Goal: Navigation & Orientation: Find specific page/section

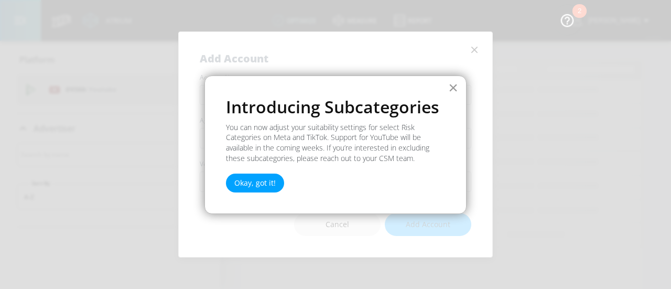
click at [450, 89] on button "×" at bounding box center [453, 87] width 10 height 17
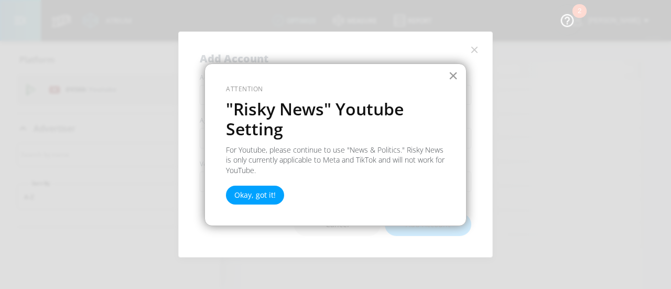
click at [454, 72] on button "×" at bounding box center [453, 75] width 10 height 17
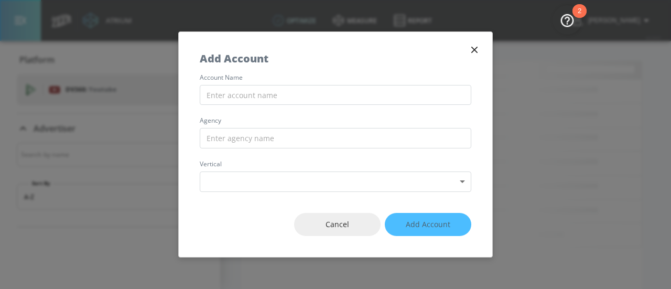
click at [476, 51] on icon "button" at bounding box center [475, 50] width 12 height 12
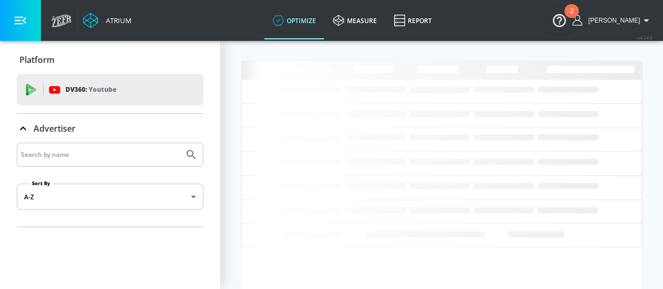
click at [102, 20] on div "Atrium" at bounding box center [117, 20] width 30 height 9
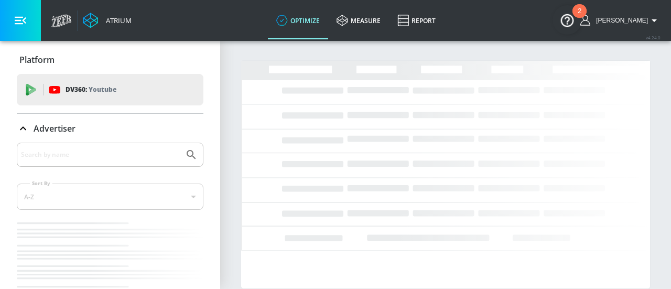
click at [26, 126] on icon at bounding box center [23, 128] width 13 height 13
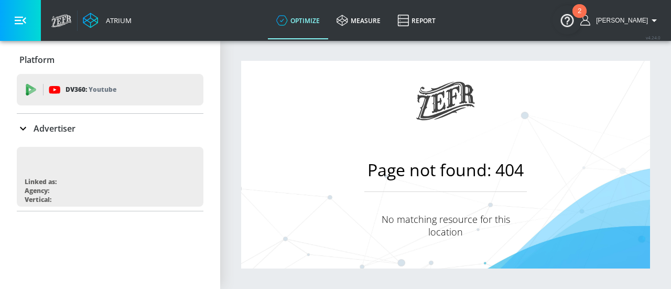
click at [26, 126] on icon at bounding box center [23, 128] width 13 height 13
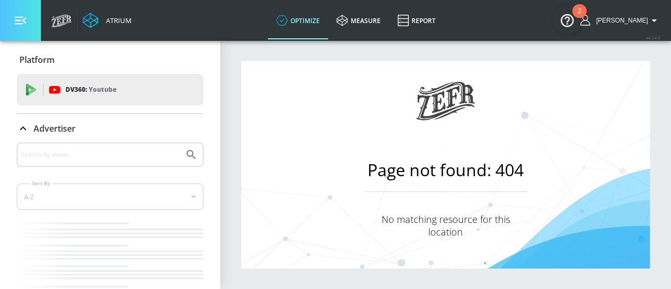
click at [28, 13] on button "button" at bounding box center [20, 20] width 41 height 41
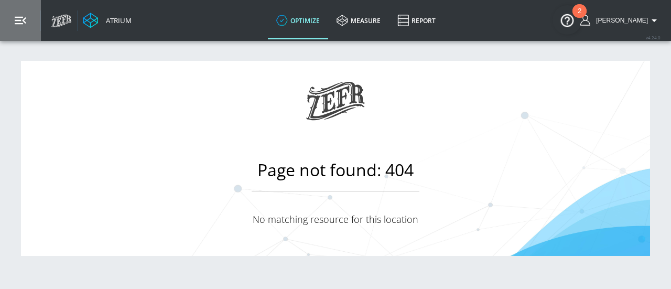
click at [28, 13] on button "button" at bounding box center [20, 20] width 41 height 41
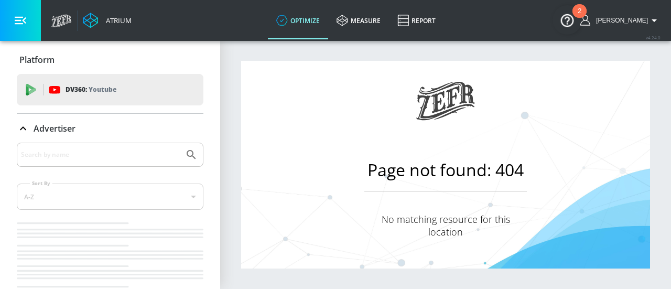
click at [585, 18] on div "2" at bounding box center [580, 11] width 14 height 14
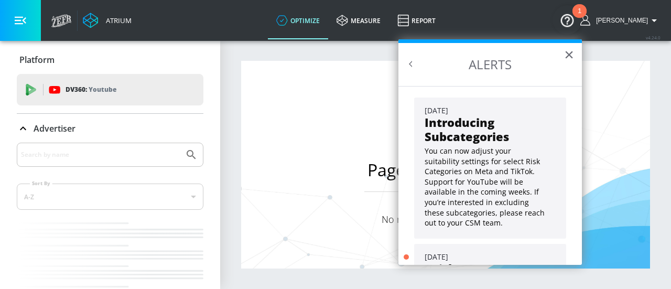
click at [585, 18] on body "Atrium optimize measure Report optimize measure Report v 4.24.0 [PERSON_NAME] P…" at bounding box center [335, 144] width 671 height 289
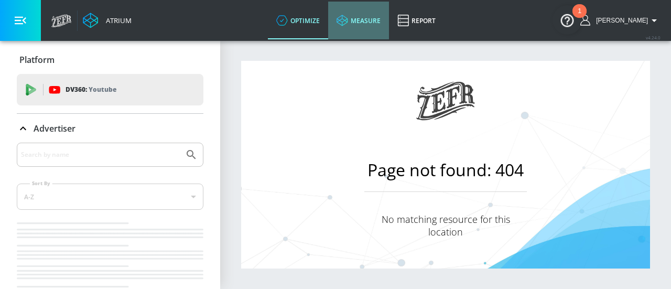
click at [384, 24] on link "measure" at bounding box center [358, 21] width 61 height 38
